Goal: Information Seeking & Learning: Check status

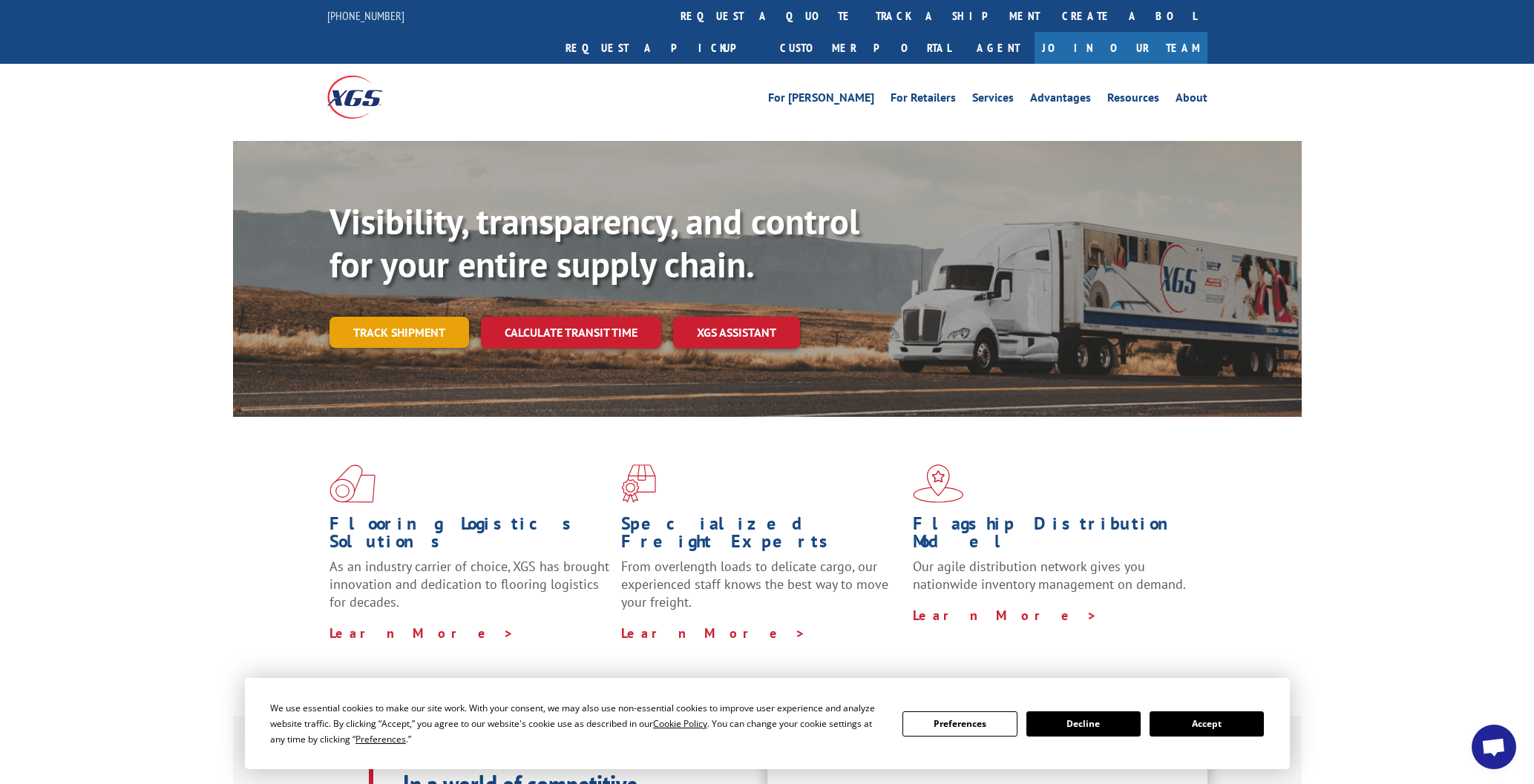
click at [403, 317] on link "Track shipment" at bounding box center [399, 332] width 139 height 31
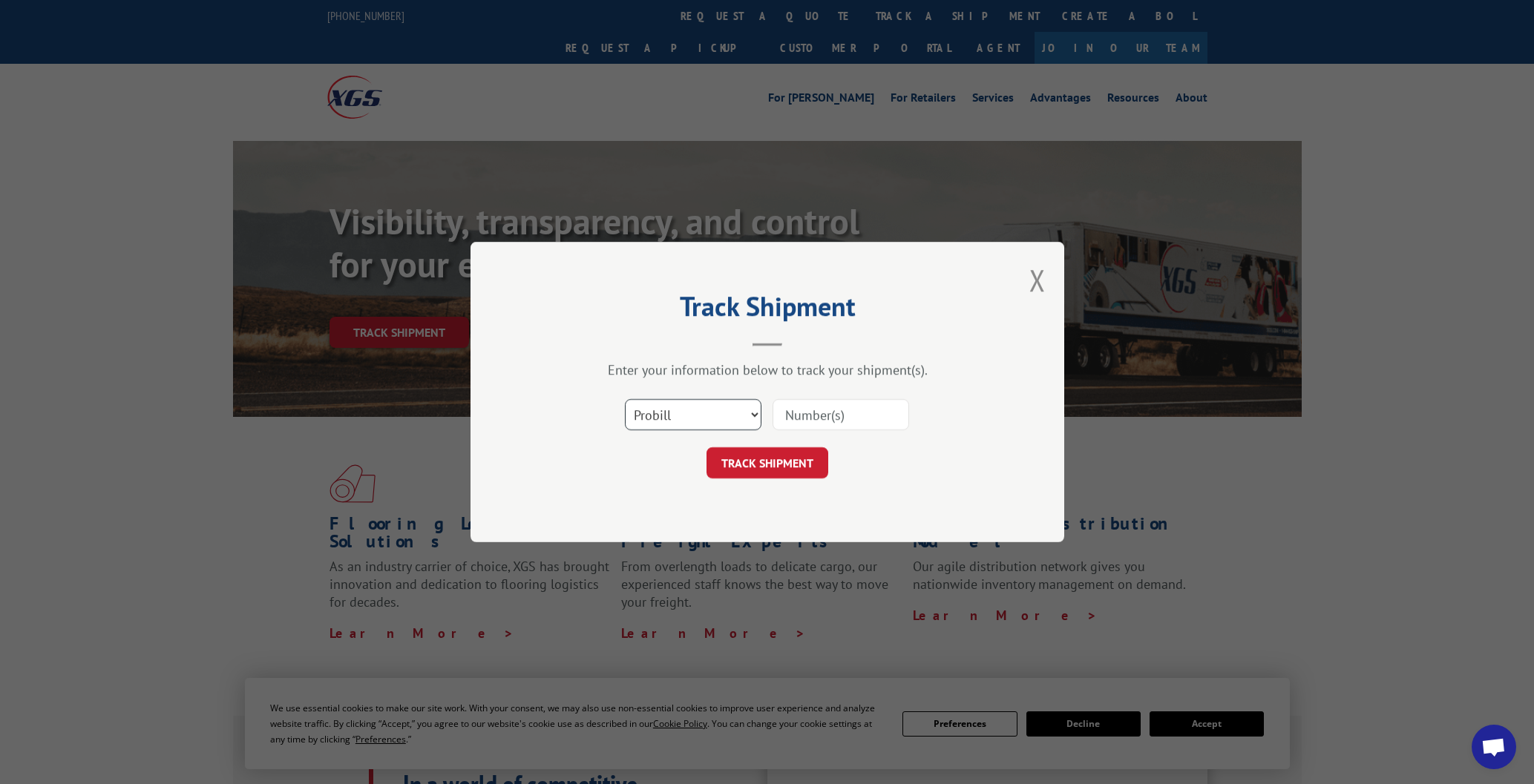
click at [751, 414] on select "Select category... Probill BOL PO" at bounding box center [694, 415] width 137 height 31
select select "bol"
click at [625, 400] on select "Select category... Probill BOL PO" at bounding box center [694, 415] width 137 height 31
click at [855, 417] on input at bounding box center [841, 415] width 137 height 31
type input "645744"
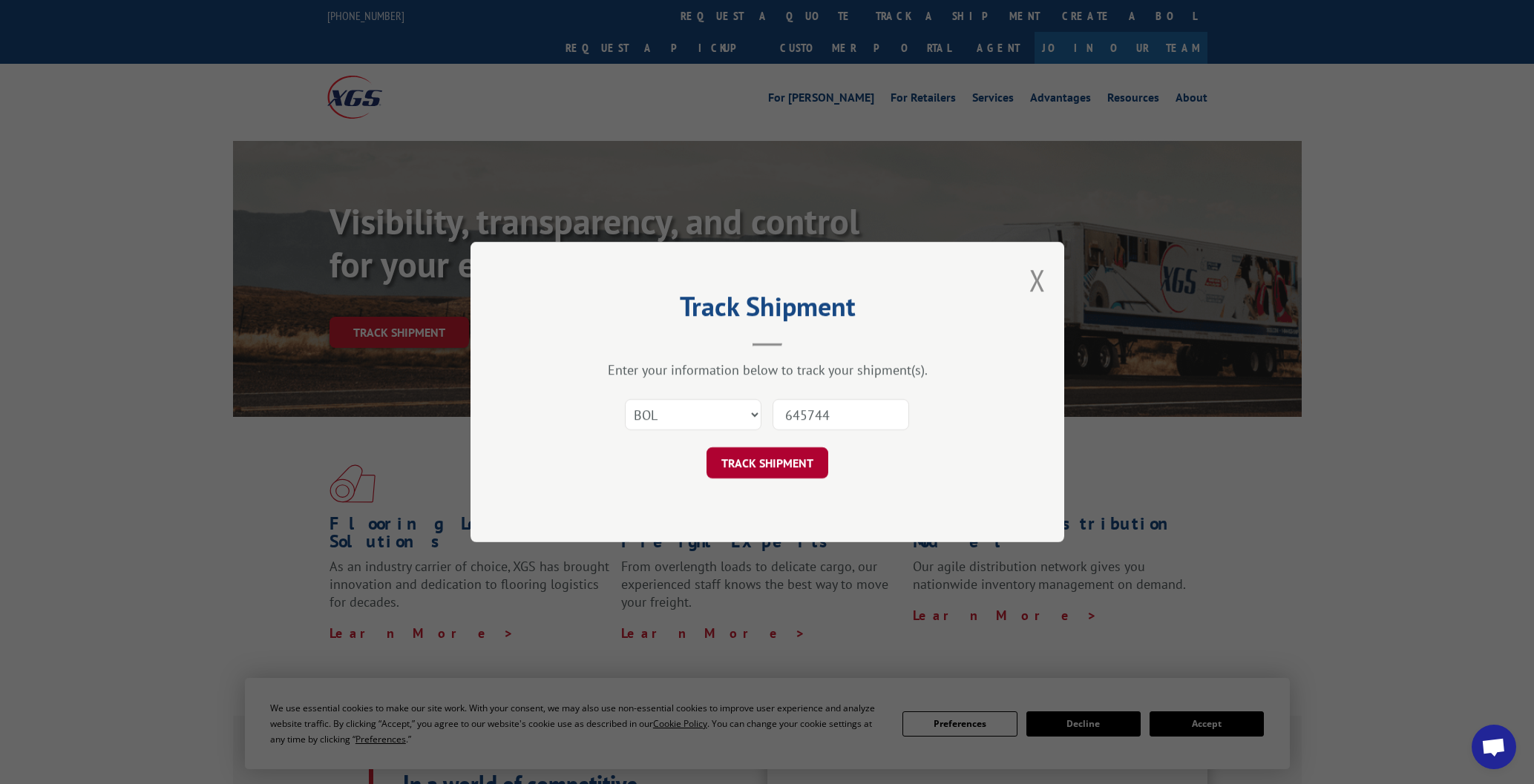
click at [788, 457] on button "TRACK SHIPMENT" at bounding box center [767, 463] width 122 height 31
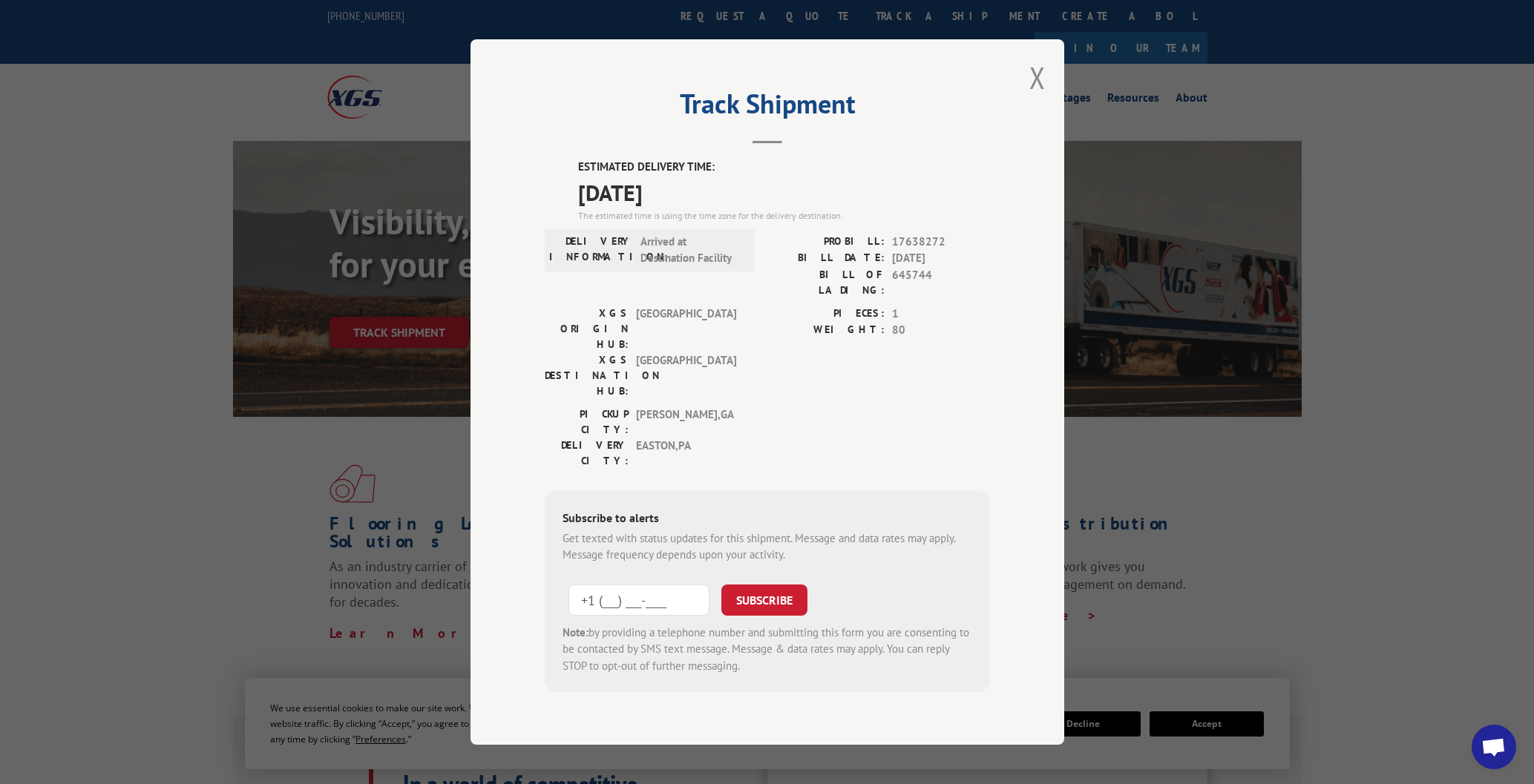
click at [698, 584] on input "+1 (___) ___-____" at bounding box center [639, 599] width 141 height 31
type input "[PHONE_NUMBER]"
click at [758, 584] on button "SUBSCRIBE" at bounding box center [764, 599] width 86 height 31
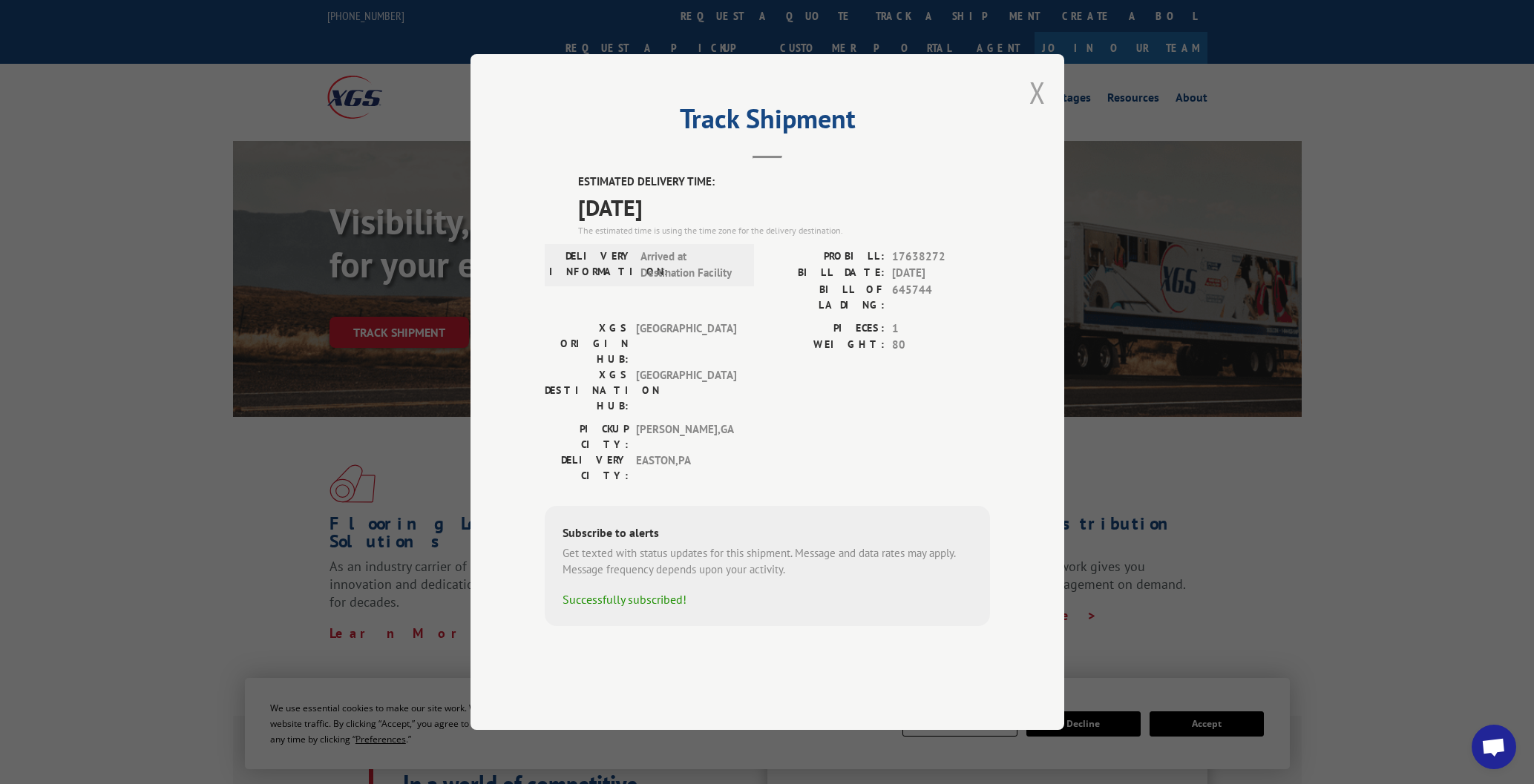
click at [1036, 112] on button "Close modal" at bounding box center [1037, 92] width 16 height 39
